Goal: Transaction & Acquisition: Get a Quote

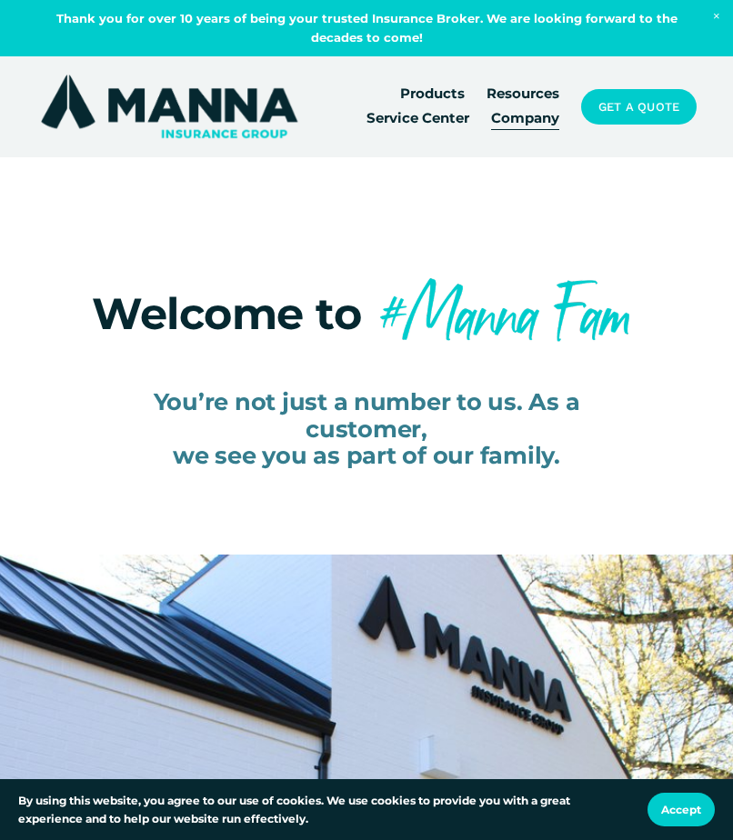
click at [618, 121] on link "Get a Quote" at bounding box center [638, 106] width 115 height 35
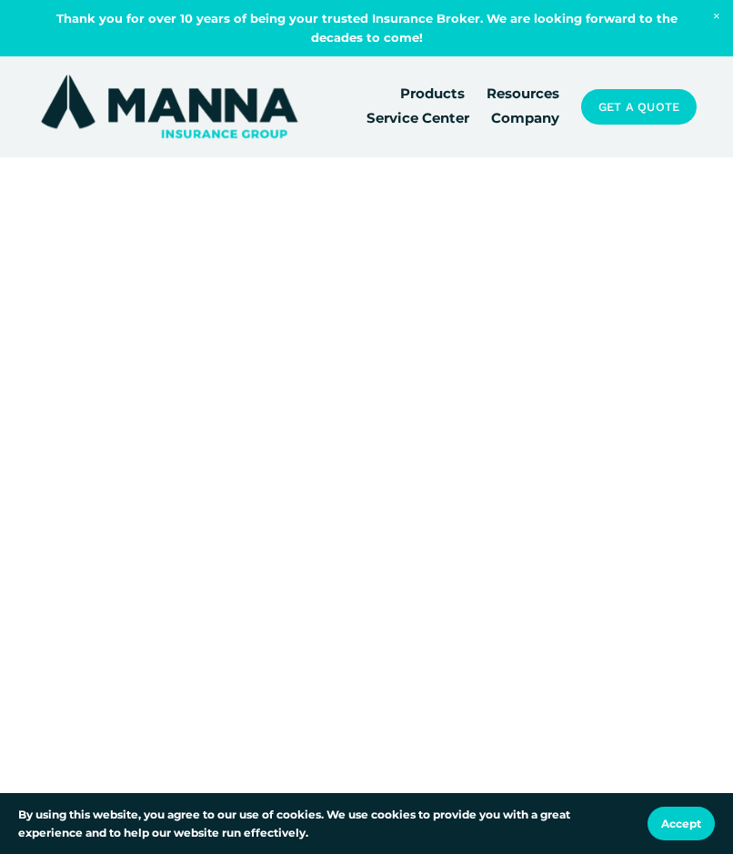
click at [527, 113] on link "Company" at bounding box center [525, 118] width 68 height 25
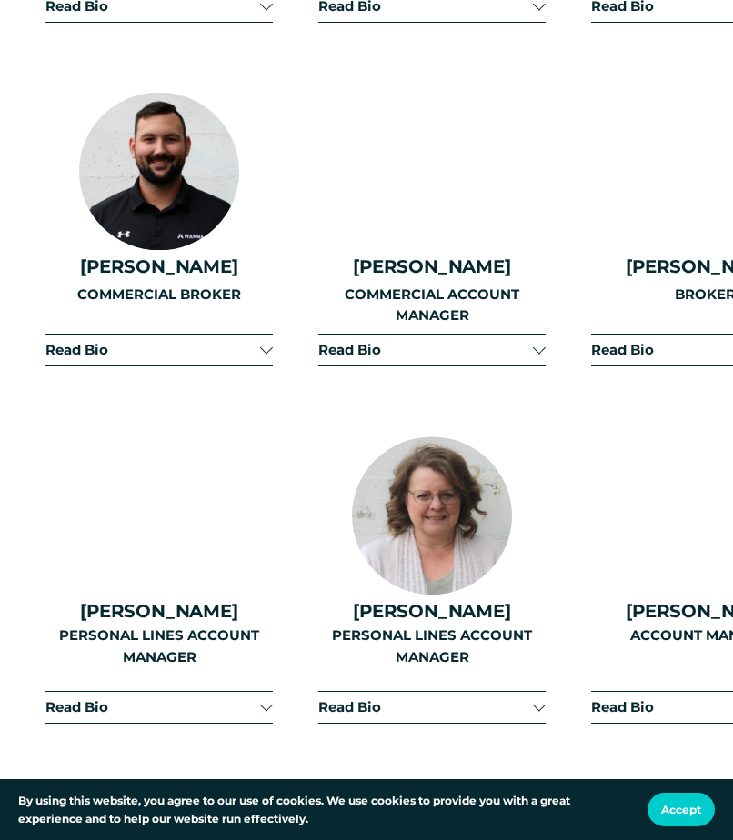
scroll to position [2728, 0]
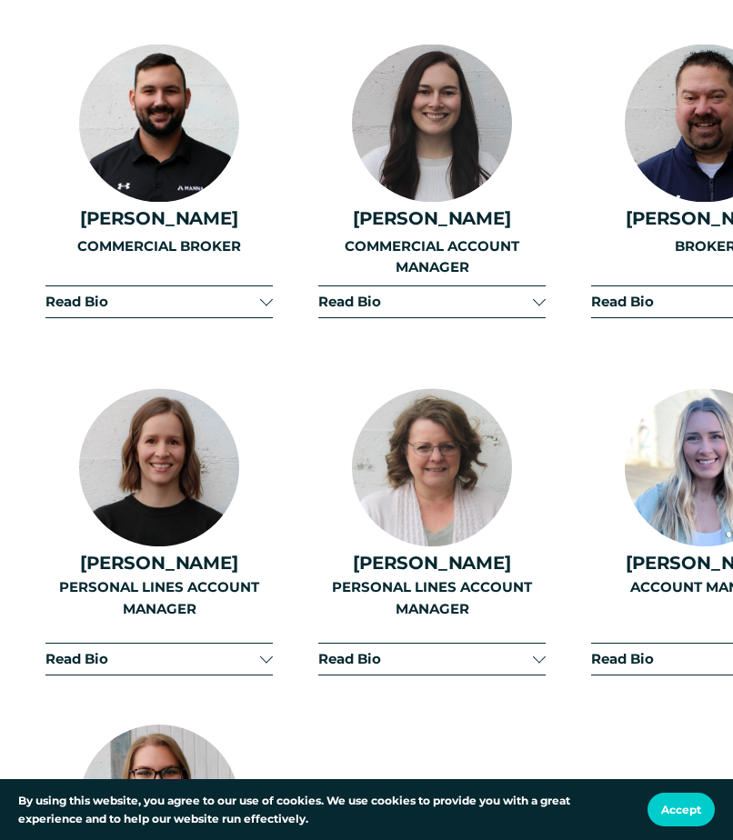
click at [202, 310] on span "Read Bio" at bounding box center [152, 302] width 215 height 16
